Goal: Navigation & Orientation: Find specific page/section

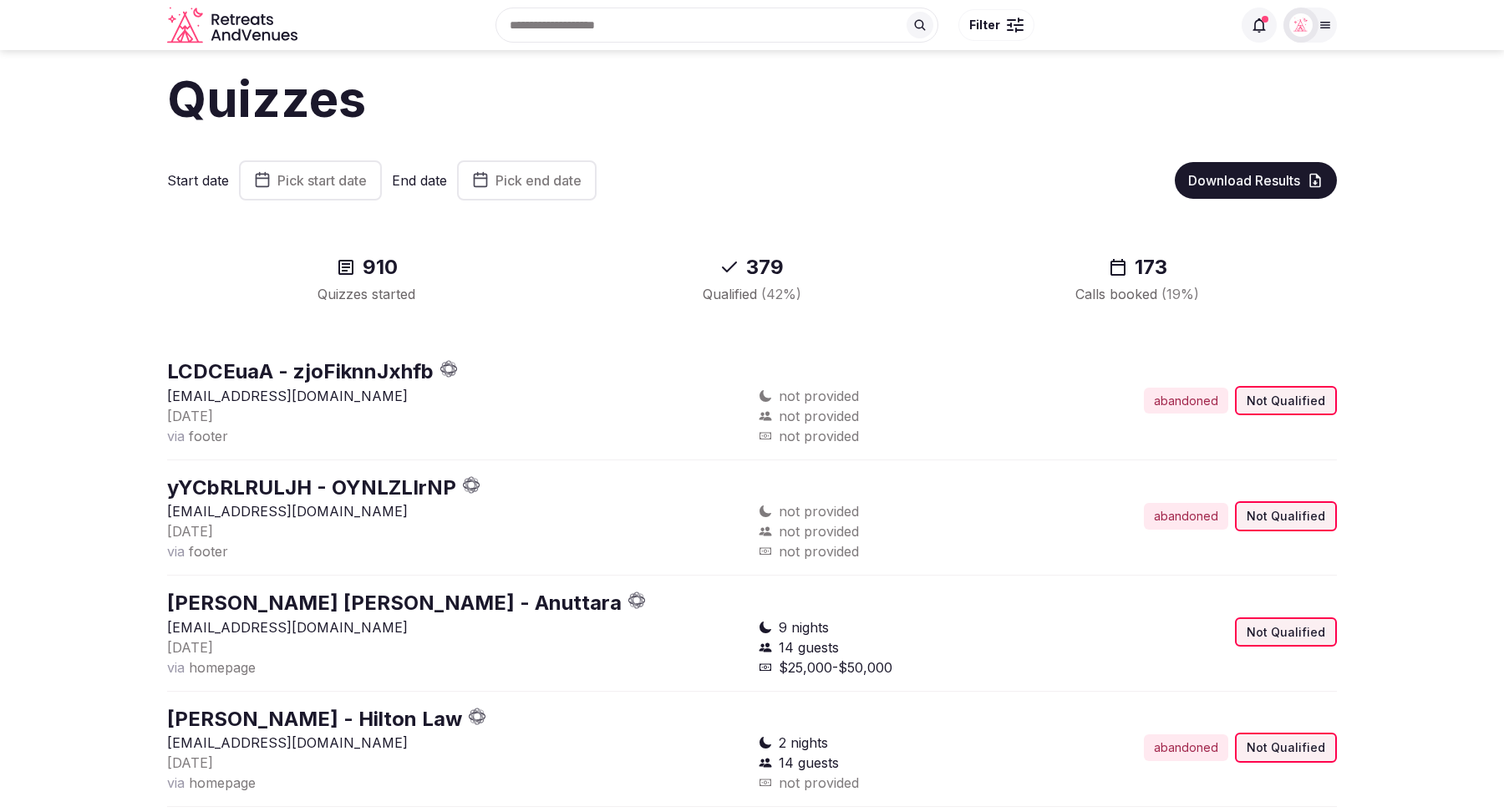
click at [1261, 23] on icon at bounding box center [1258, 24] width 17 height 17
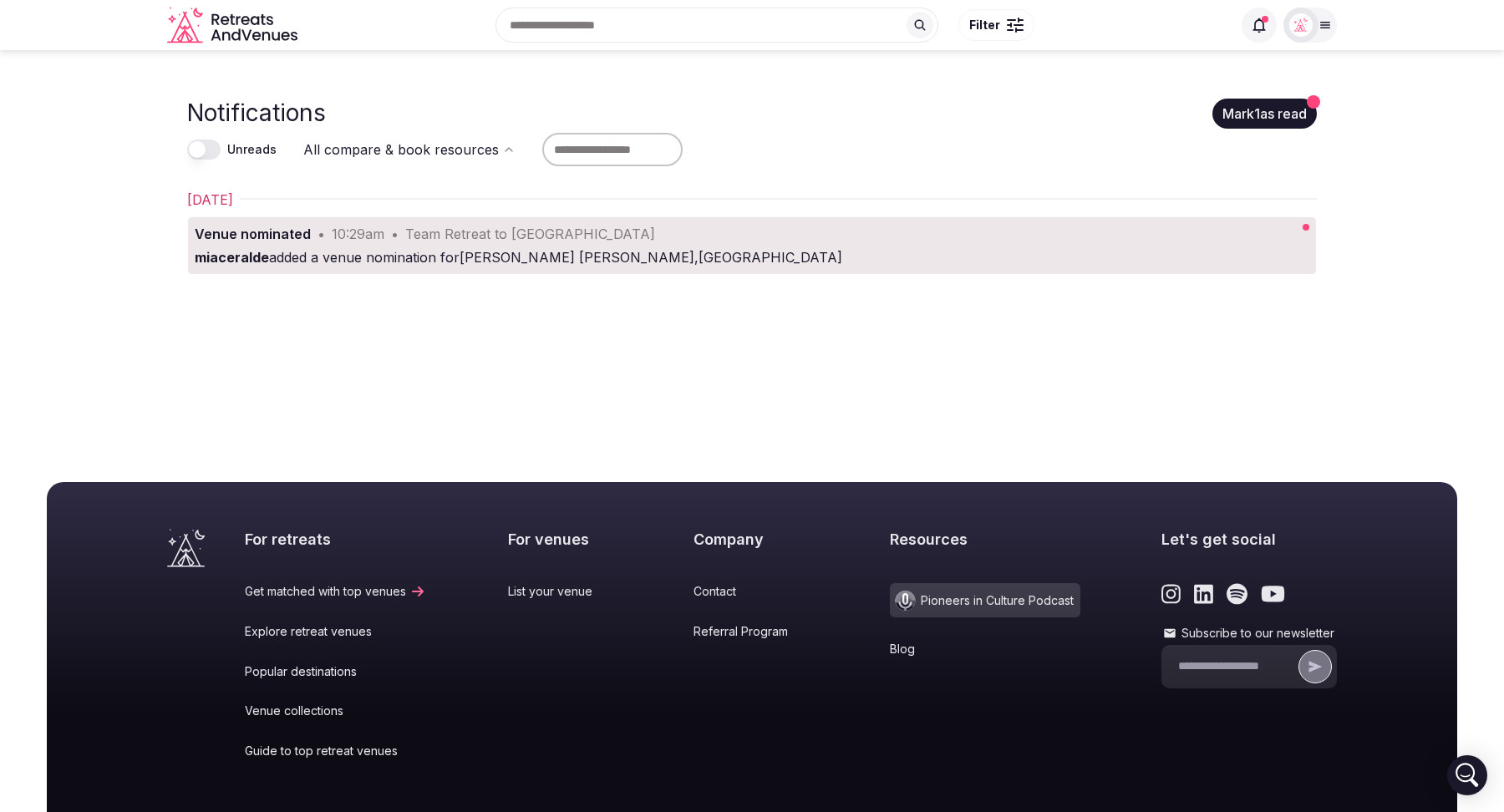
click at [79, 381] on main "Notifications Mark 1 as read Unreads All compare & book resources [DATE] Venue …" at bounding box center [752, 243] width 1504 height 385
click at [933, 146] on div "Unreads All compare & book resources" at bounding box center [752, 149] width 1130 height 40
